Goal: Information Seeking & Learning: Compare options

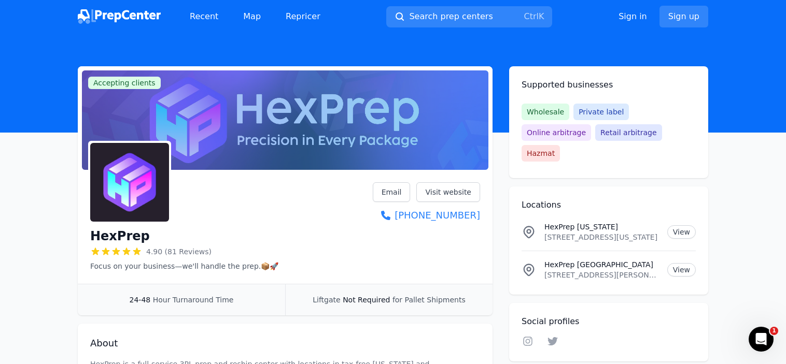
click at [439, 196] on link "Visit website" at bounding box center [448, 192] width 64 height 20
click at [391, 194] on link "Email" at bounding box center [392, 192] width 38 height 20
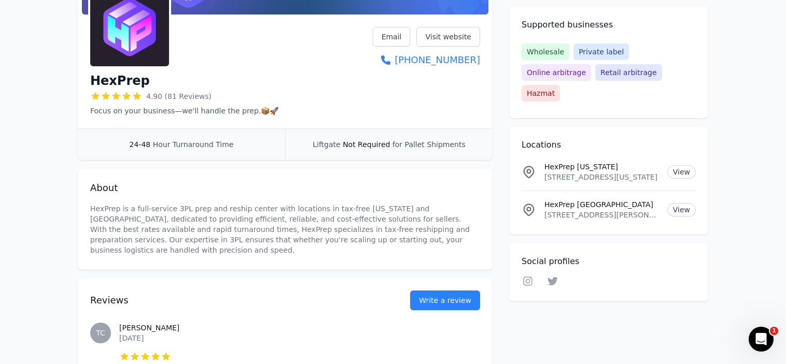
scroll to position [190, 0]
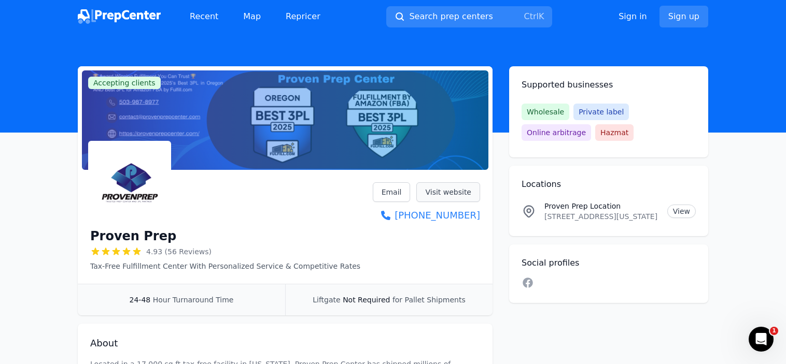
click at [438, 192] on link "Visit website" at bounding box center [448, 192] width 64 height 20
click at [389, 195] on link "Email" at bounding box center [392, 192] width 38 height 20
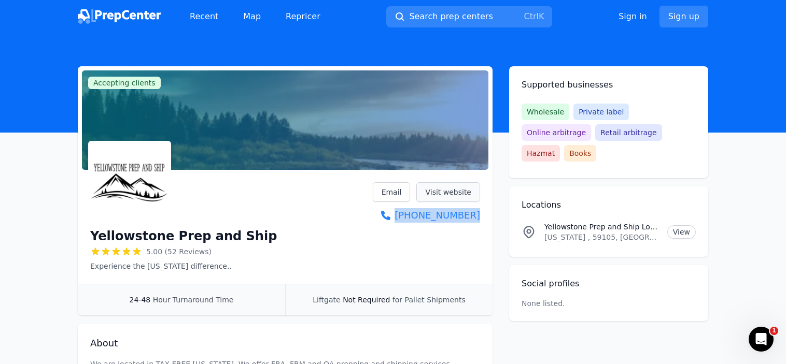
click at [433, 191] on link "Visit website" at bounding box center [448, 192] width 64 height 20
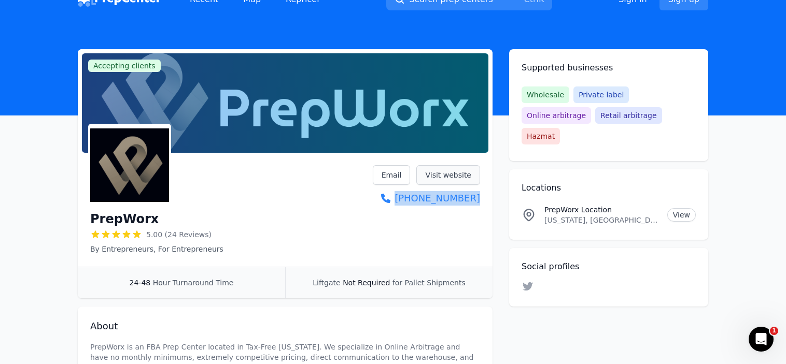
click at [448, 174] on link "Visit website" at bounding box center [448, 175] width 64 height 20
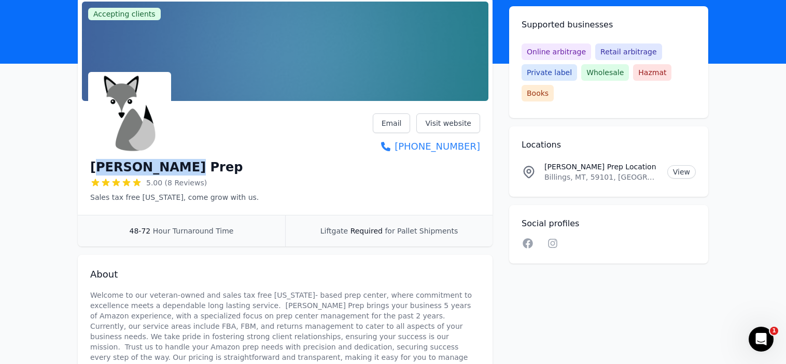
drag, startPoint x: 563, startPoint y: 178, endPoint x: 98, endPoint y: 163, distance: 465.3
click at [98, 163] on div "[PERSON_NAME] Prep" at bounding box center [174, 167] width 168 height 17
copy h1 "[PERSON_NAME] Prep"
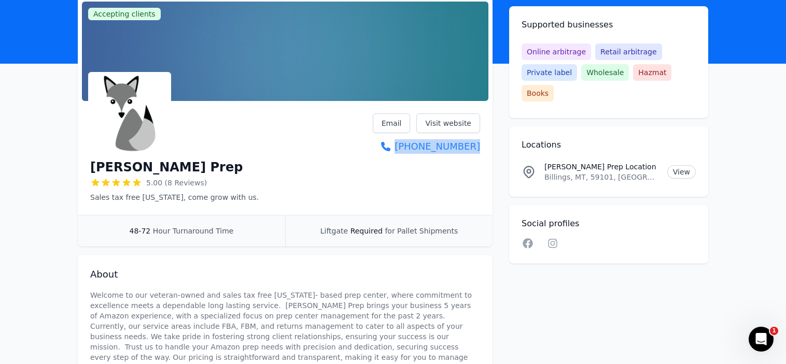
drag, startPoint x: 483, startPoint y: 144, endPoint x: 482, endPoint y: 151, distance: 7.9
click at [482, 151] on div "[PERSON_NAME] Prep 5.00 (8 Reviews) Sales tax free [US_STATE], come grow with u…" at bounding box center [285, 160] width 415 height 110
copy link "[PHONE_NUMBER]"
drag, startPoint x: 624, startPoint y: 178, endPoint x: 546, endPoint y: 182, distance: 77.4
click at [546, 182] on p "Billings, MT, 59101, US" at bounding box center [601, 177] width 115 height 10
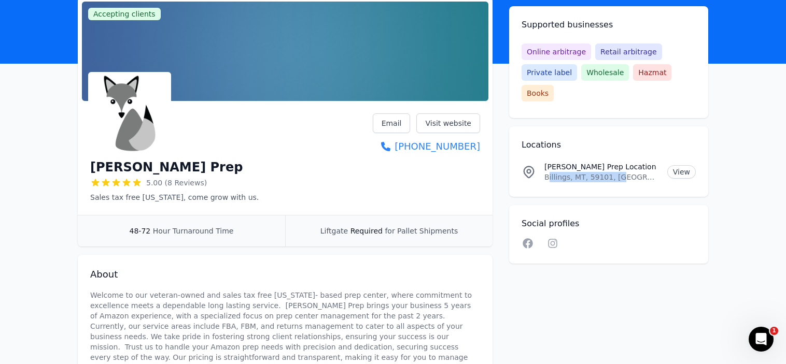
copy p "illings, MT, 59101, US"
click at [471, 126] on link "Visit website" at bounding box center [448, 124] width 64 height 20
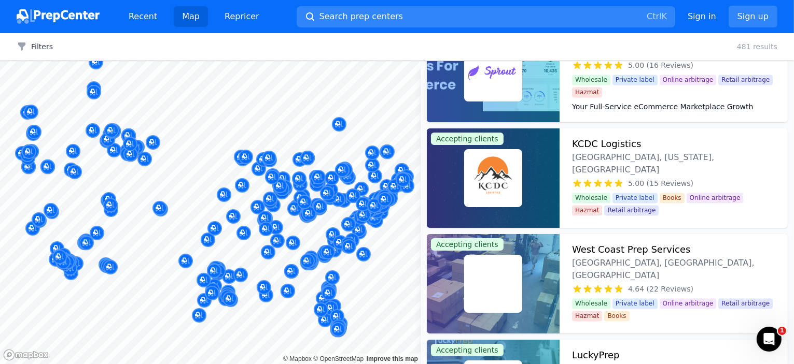
scroll to position [2212, 0]
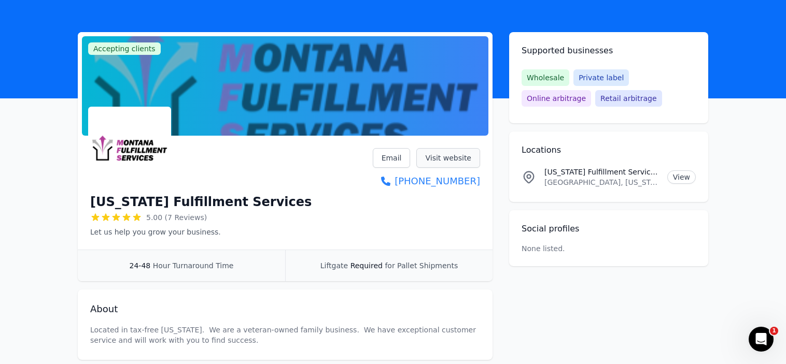
click at [442, 157] on link "Visit website" at bounding box center [448, 158] width 64 height 20
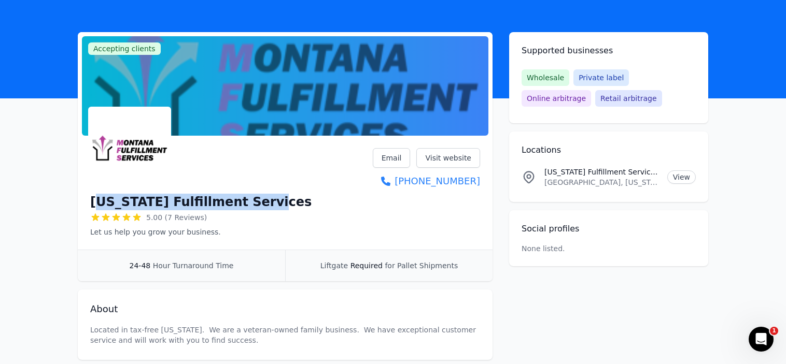
drag, startPoint x: 267, startPoint y: 204, endPoint x: 99, endPoint y: 207, distance: 168.5
click at [99, 207] on div "Montana Fulfillment Services 5.00 (7 Reviews) Let us help you grow your busines…" at bounding box center [285, 192] width 390 height 89
copy h1 "ontana Fulfillment Services"
click at [434, 157] on link "Visit website" at bounding box center [448, 158] width 64 height 20
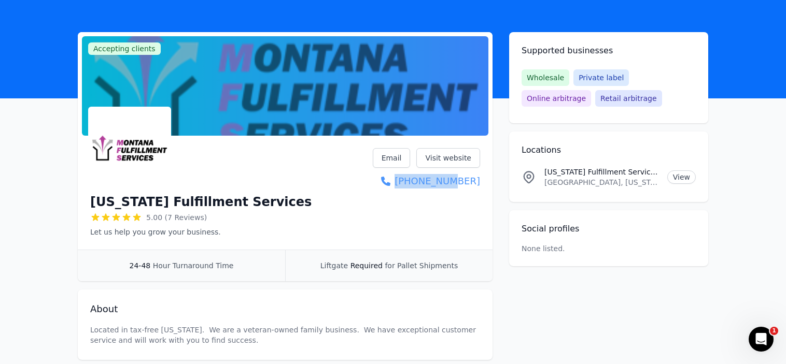
drag, startPoint x: 481, startPoint y: 180, endPoint x: 446, endPoint y: 180, distance: 34.7
click at [446, 180] on div "Montana Fulfillment Services 5.00 (7 Reviews) Let us help you grow your busines…" at bounding box center [285, 195] width 415 height 110
click at [481, 178] on div "Montana Fulfillment Services 5.00 (7 Reviews) Let us help you grow your busines…" at bounding box center [285, 195] width 415 height 110
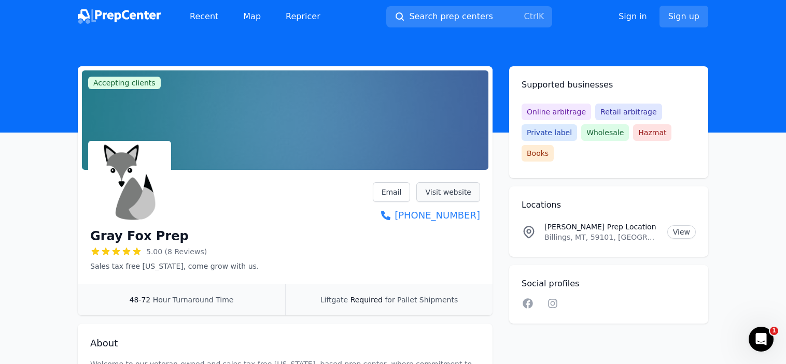
click at [440, 193] on link "Visit website" at bounding box center [448, 192] width 64 height 20
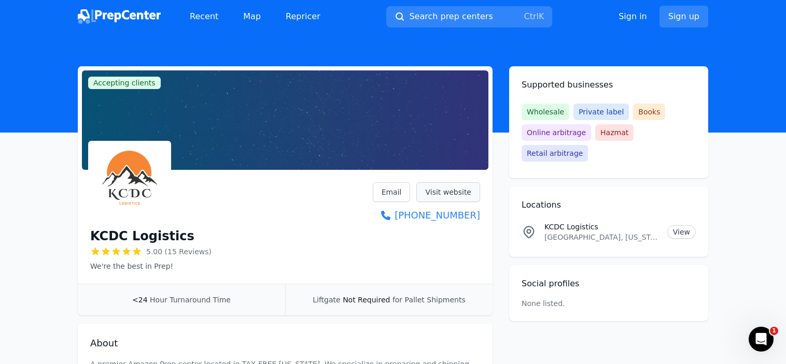
click at [439, 189] on link "Visit website" at bounding box center [448, 192] width 64 height 20
drag, startPoint x: 180, startPoint y: 236, endPoint x: 95, endPoint y: 235, distance: 85.0
click at [95, 235] on div "KCDC Logistics" at bounding box center [150, 236] width 121 height 17
copy h1 "CDC Logistics"
click at [445, 196] on link "Visit website" at bounding box center [448, 192] width 64 height 20
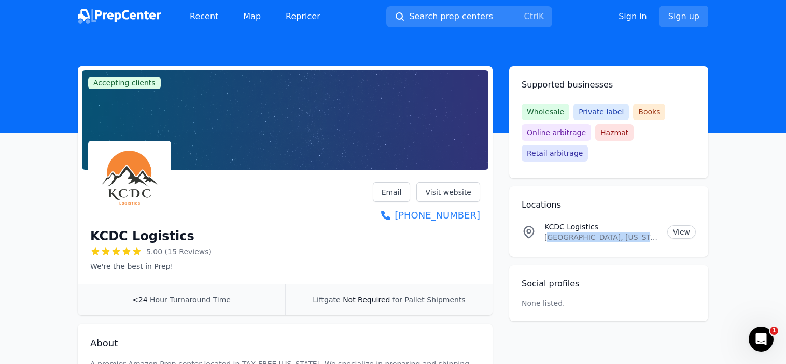
drag, startPoint x: 648, startPoint y: 235, endPoint x: 549, endPoint y: 235, distance: 99.0
click at [549, 235] on p "[GEOGRAPHIC_DATA], [US_STATE], 59044, [GEOGRAPHIC_DATA]" at bounding box center [601, 237] width 115 height 10
copy p "[PERSON_NAME], [US_STATE], 59044, [GEOGRAPHIC_DATA]"
